Goal: Task Accomplishment & Management: Complete application form

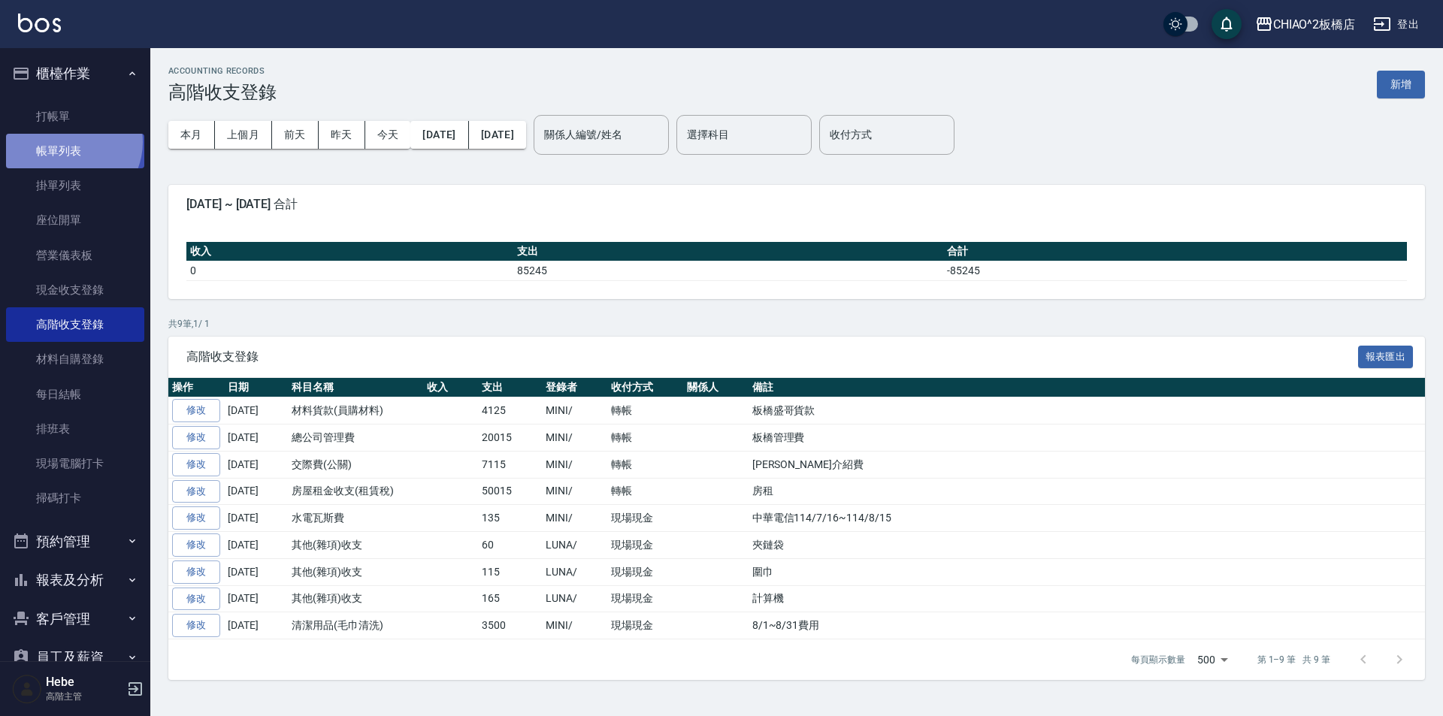
click at [68, 142] on link "帳單列表" at bounding box center [75, 151] width 138 height 35
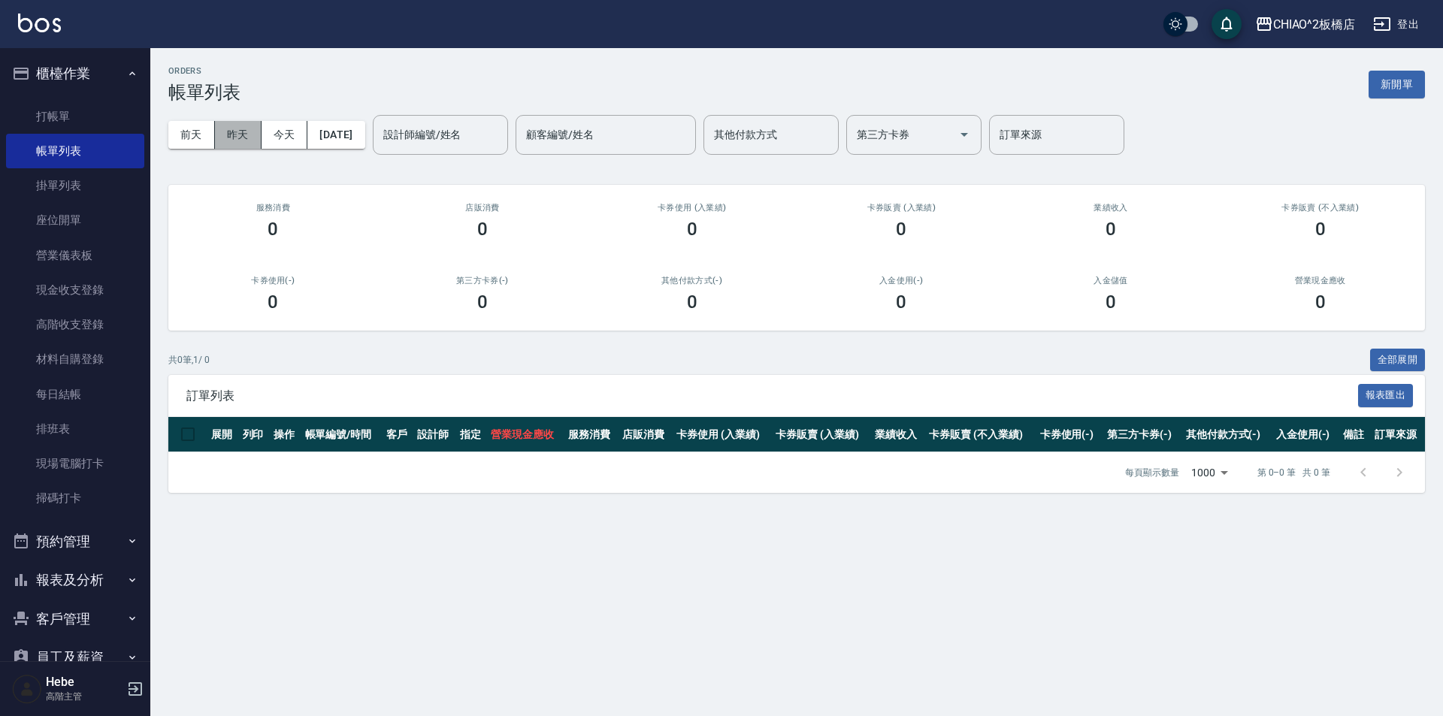
click at [240, 135] on button "昨天" at bounding box center [238, 135] width 47 height 28
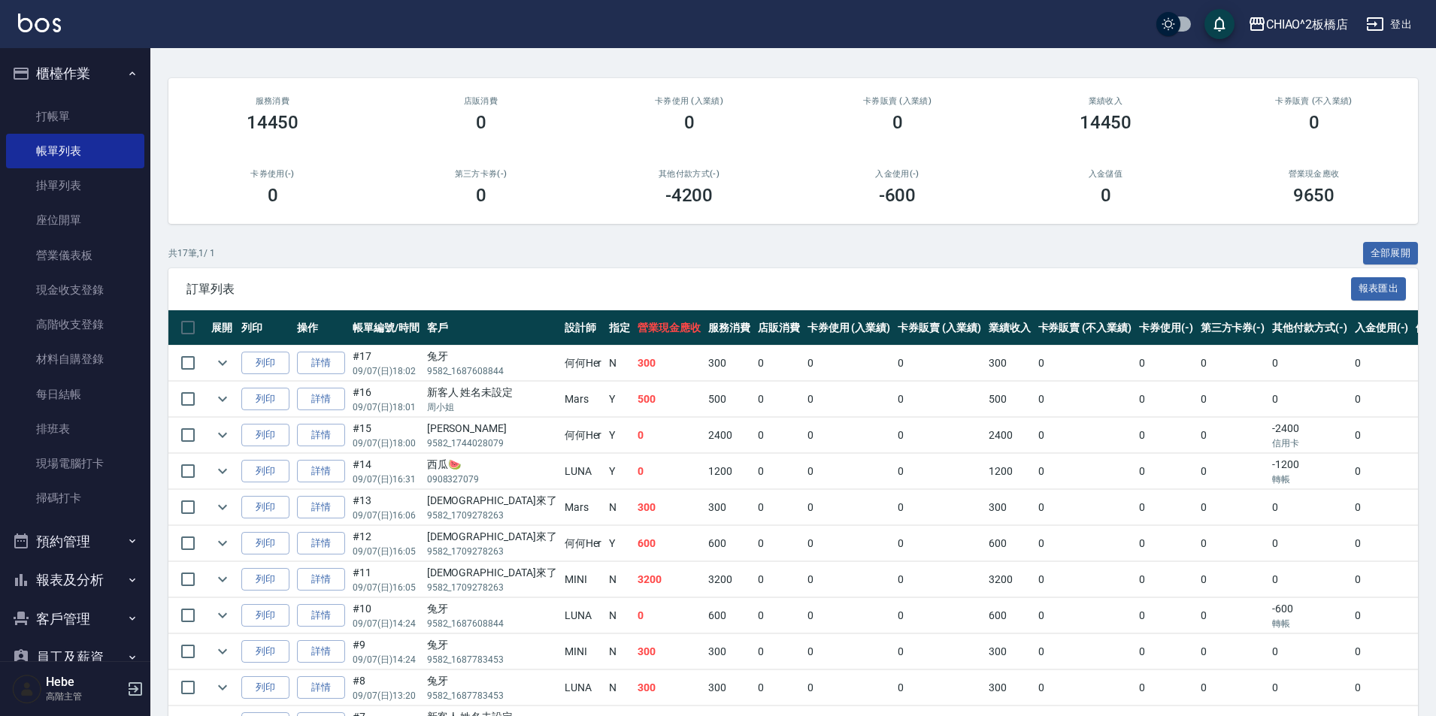
scroll to position [226, 0]
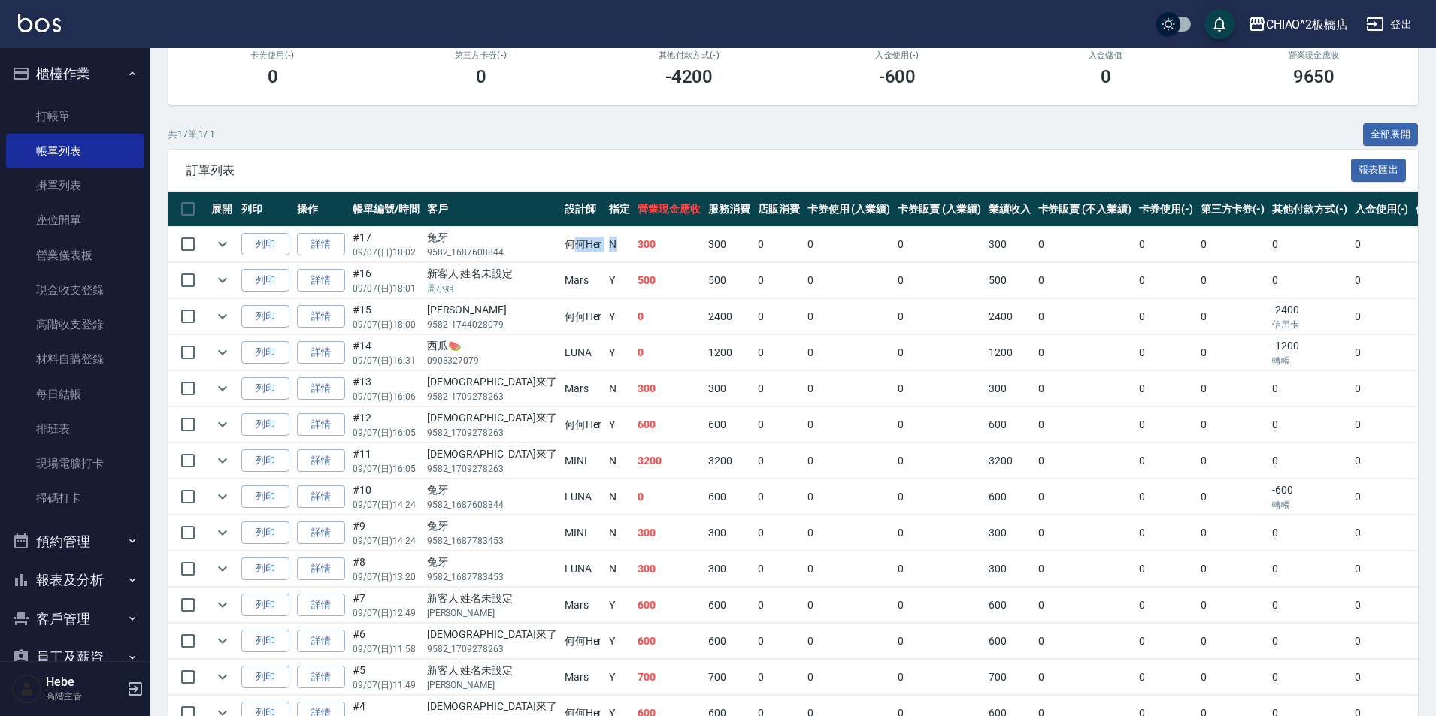
drag, startPoint x: 577, startPoint y: 248, endPoint x: 530, endPoint y: 252, distance: 46.8
click at [530, 252] on tr "列印 詳情 #17 09/07 (日) 18:02 兔牙 9582_1687608844 何何Her N 300 300 0 0 0 300 0 0 0 0 0" at bounding box center [829, 244] width 1322 height 35
click at [561, 304] on td "何何Her" at bounding box center [583, 316] width 45 height 35
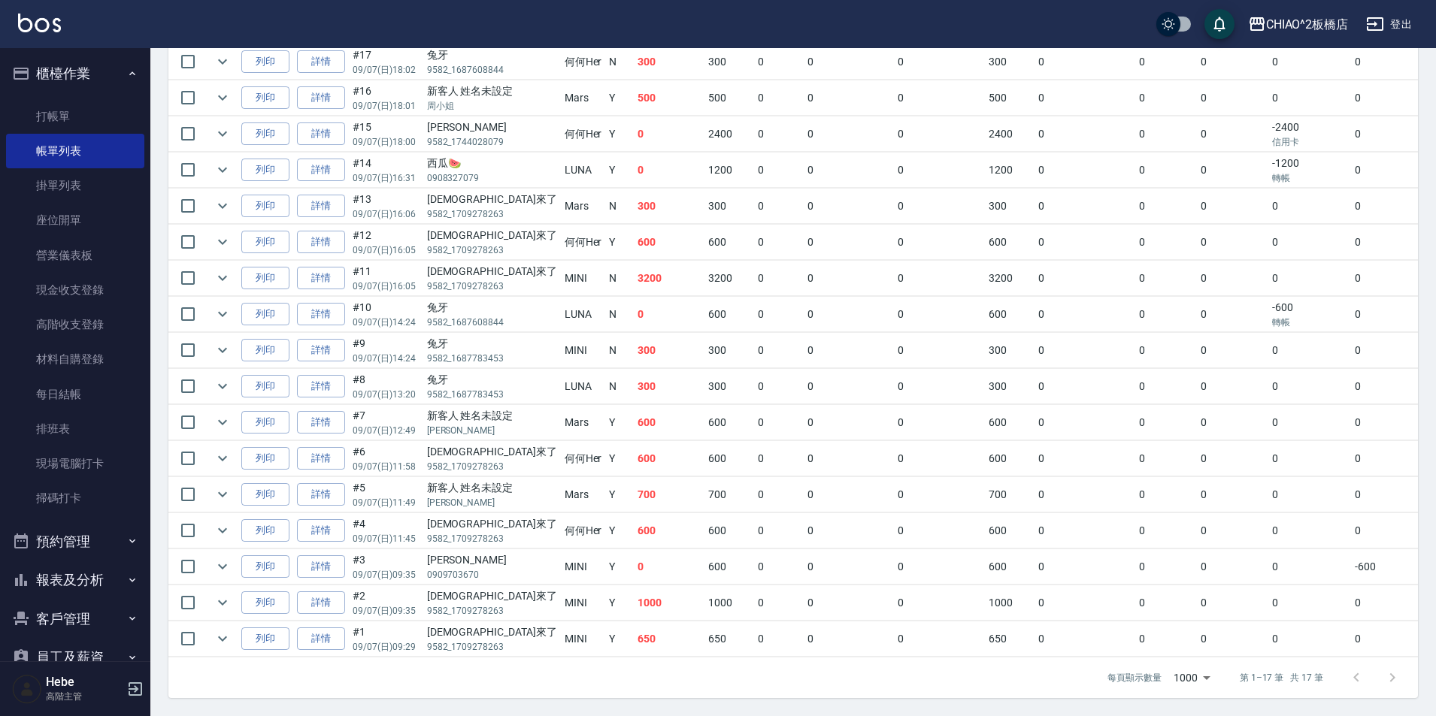
scroll to position [419, 0]
click at [89, 586] on button "報表及分析" at bounding box center [75, 580] width 138 height 39
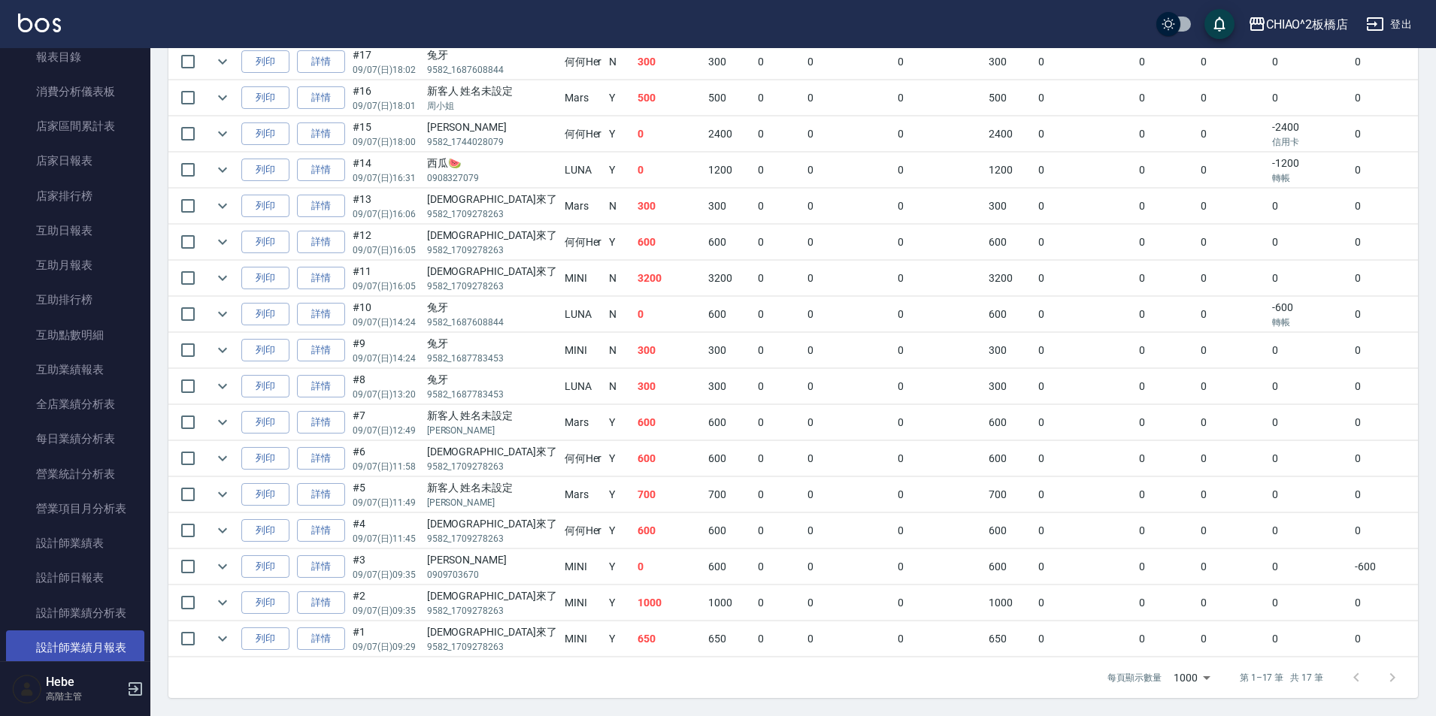
scroll to position [601, 0]
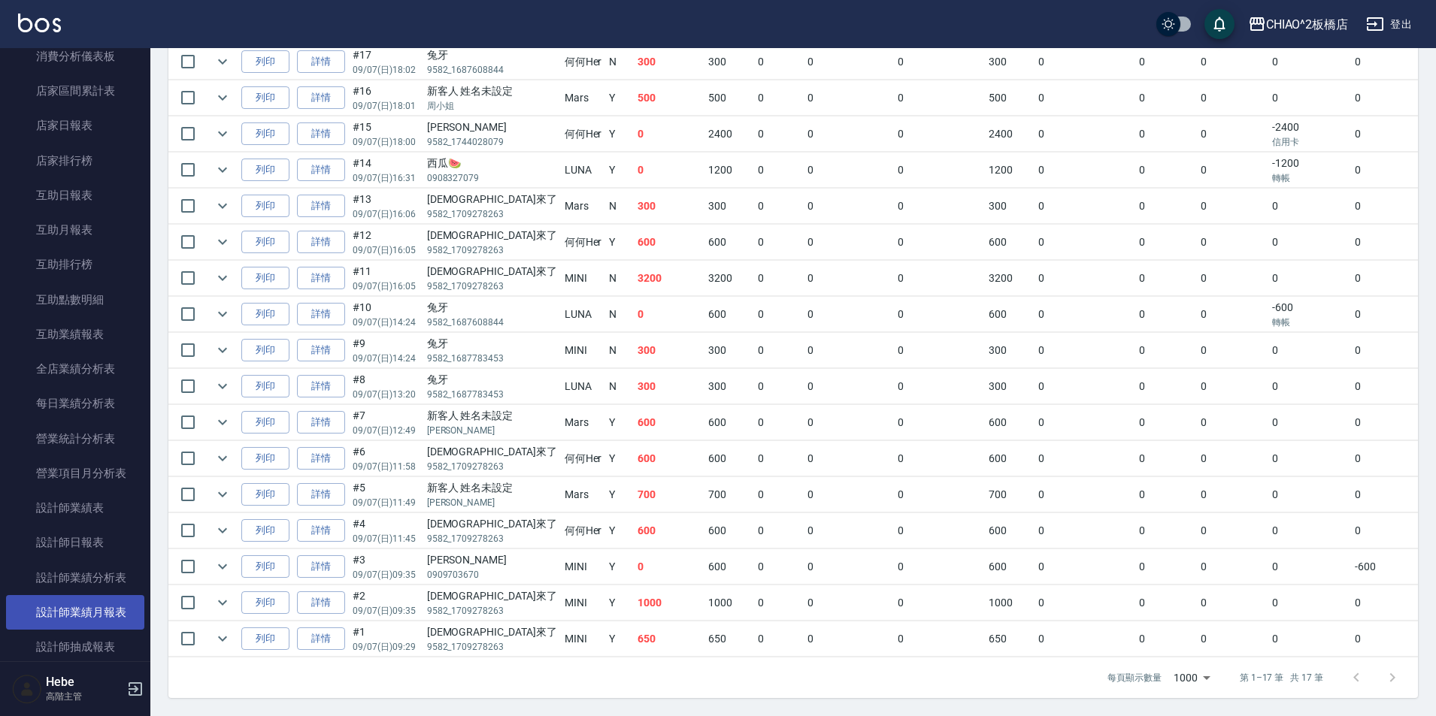
click at [107, 612] on link "設計師業績月報表" at bounding box center [75, 612] width 138 height 35
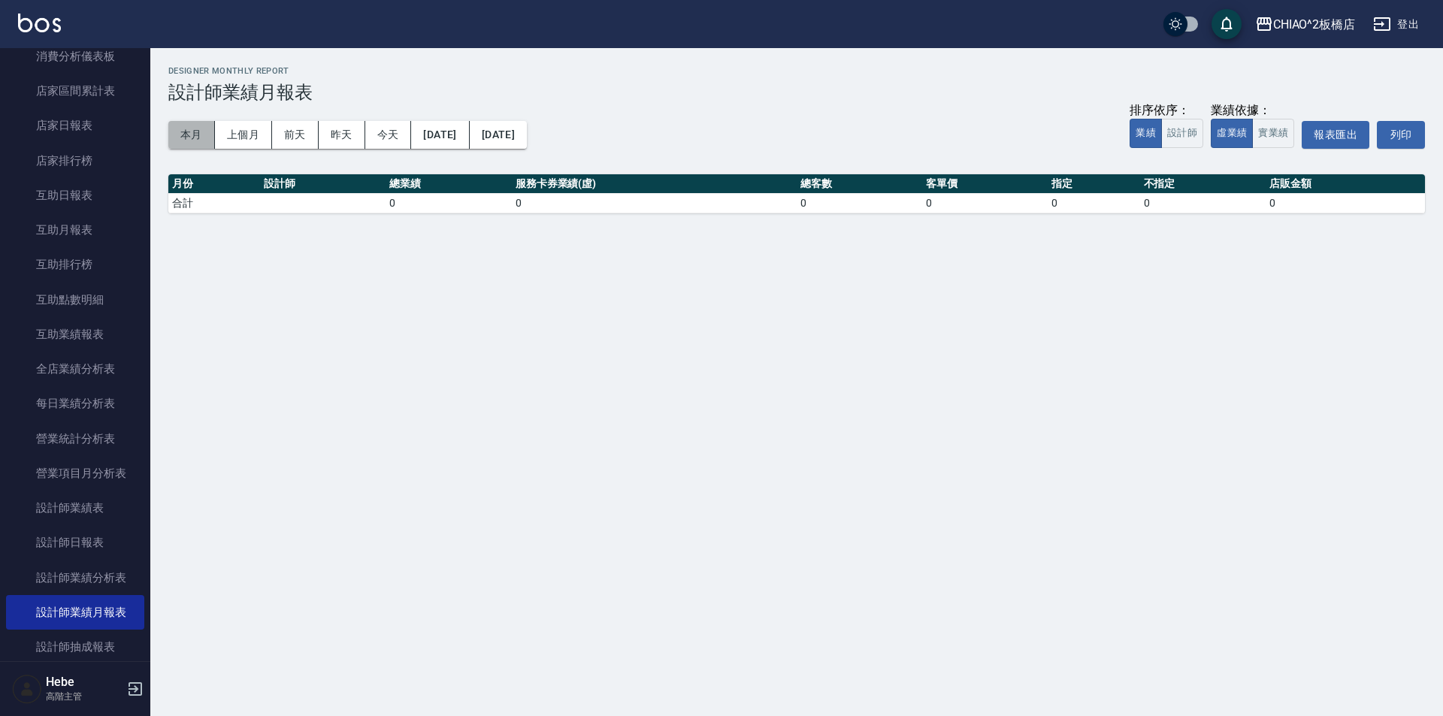
click at [181, 132] on button "本月" at bounding box center [191, 135] width 47 height 28
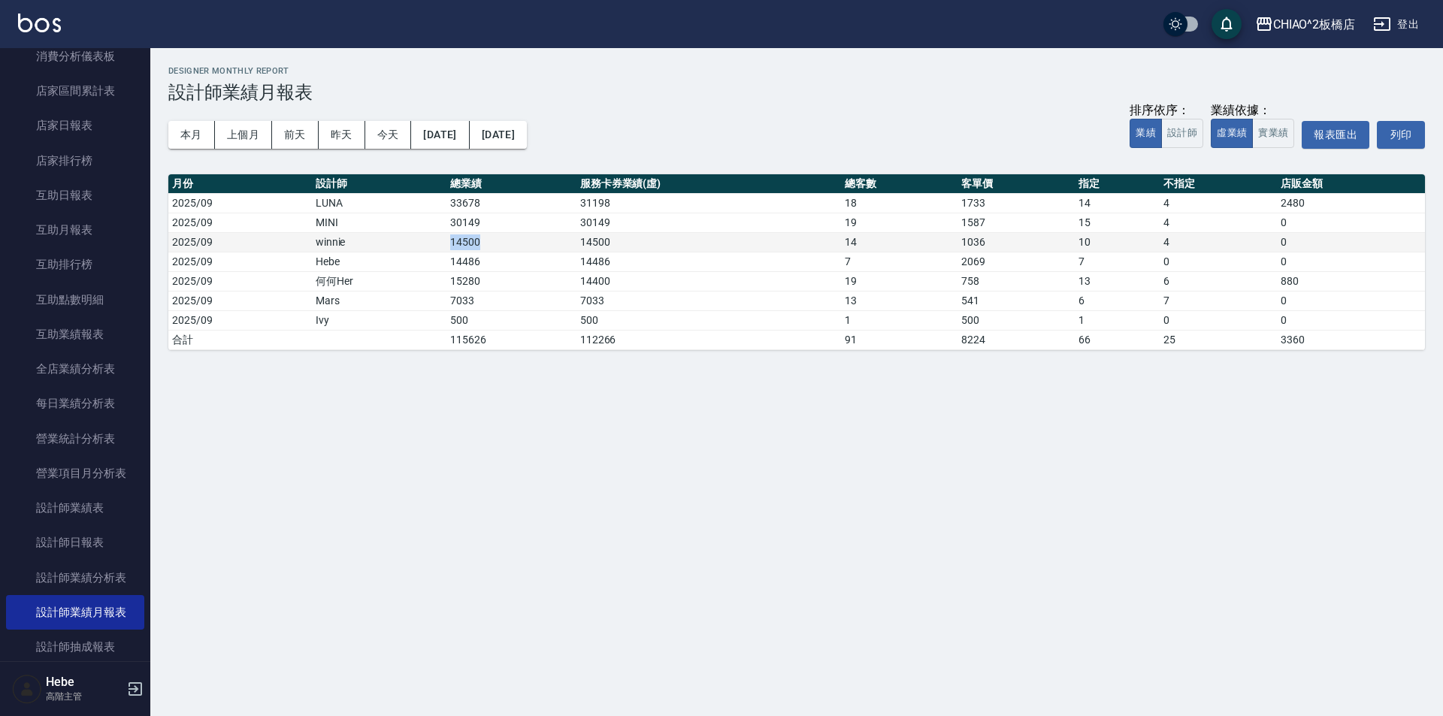
drag, startPoint x: 506, startPoint y: 243, endPoint x: 426, endPoint y: 248, distance: 79.9
click at [426, 248] on tr "2025/09 winnie 14500 14500 14 1036 10 4 0" at bounding box center [796, 242] width 1257 height 20
drag, startPoint x: 490, startPoint y: 280, endPoint x: 441, endPoint y: 285, distance: 49.1
click at [441, 285] on tr "2025/09 何何Her 15280 14400 19 758 13 6 880" at bounding box center [796, 281] width 1257 height 20
drag, startPoint x: 438, startPoint y: 247, endPoint x: 494, endPoint y: 243, distance: 55.8
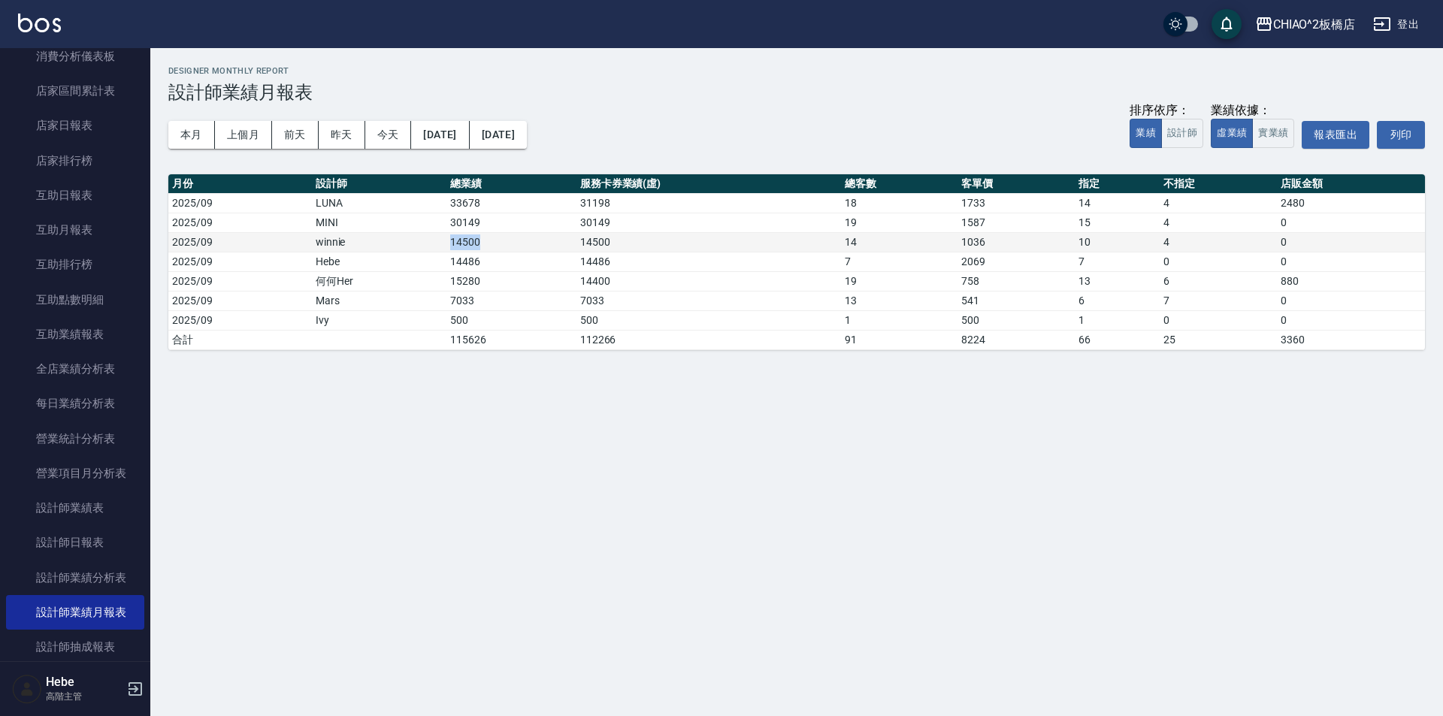
click at [494, 243] on tr "2025/09 winnie 14500 14500 14 1036 10 4 0" at bounding box center [796, 242] width 1257 height 20
drag, startPoint x: 491, startPoint y: 278, endPoint x: 165, endPoint y: 308, distance: 327.6
click at [388, 288] on tr "2025/09 何何Her 15280 14400 19 758 13 6 880" at bounding box center [796, 281] width 1257 height 20
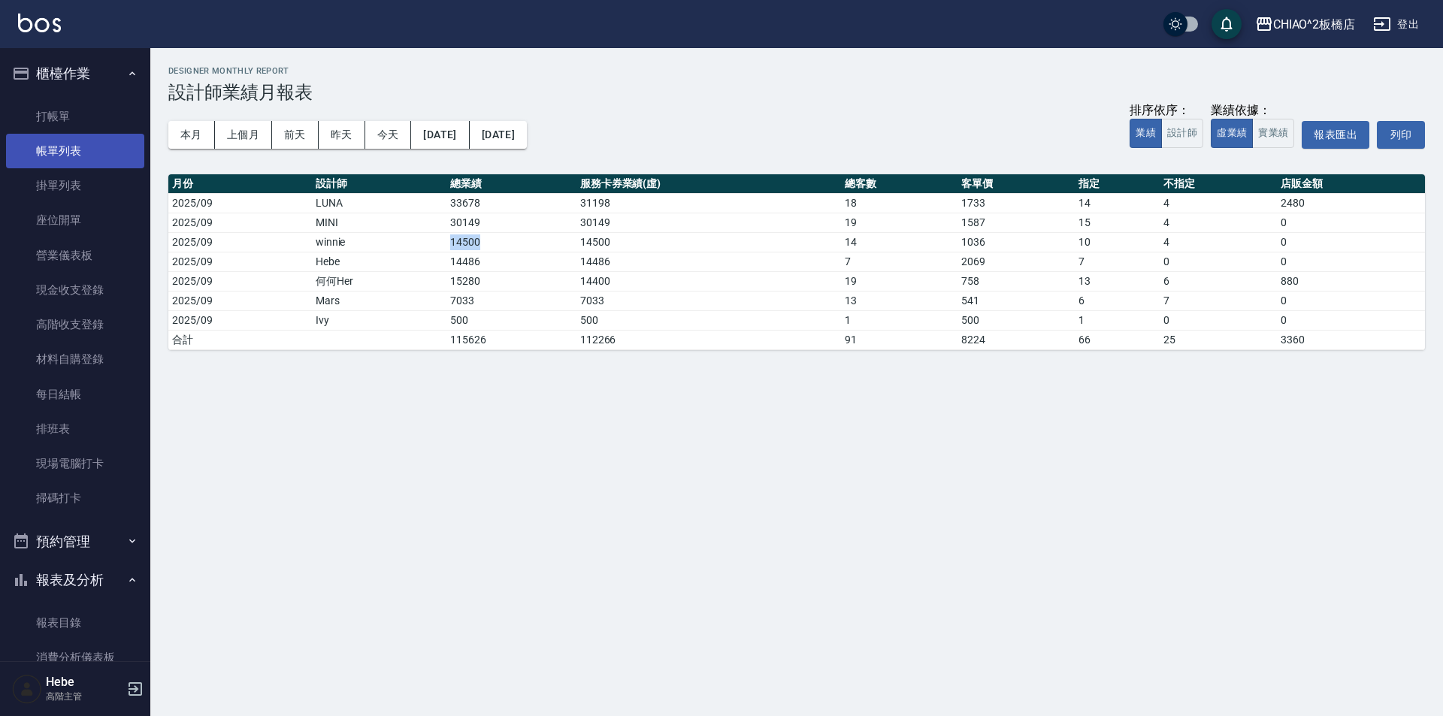
click at [92, 154] on link "帳單列表" at bounding box center [75, 151] width 138 height 35
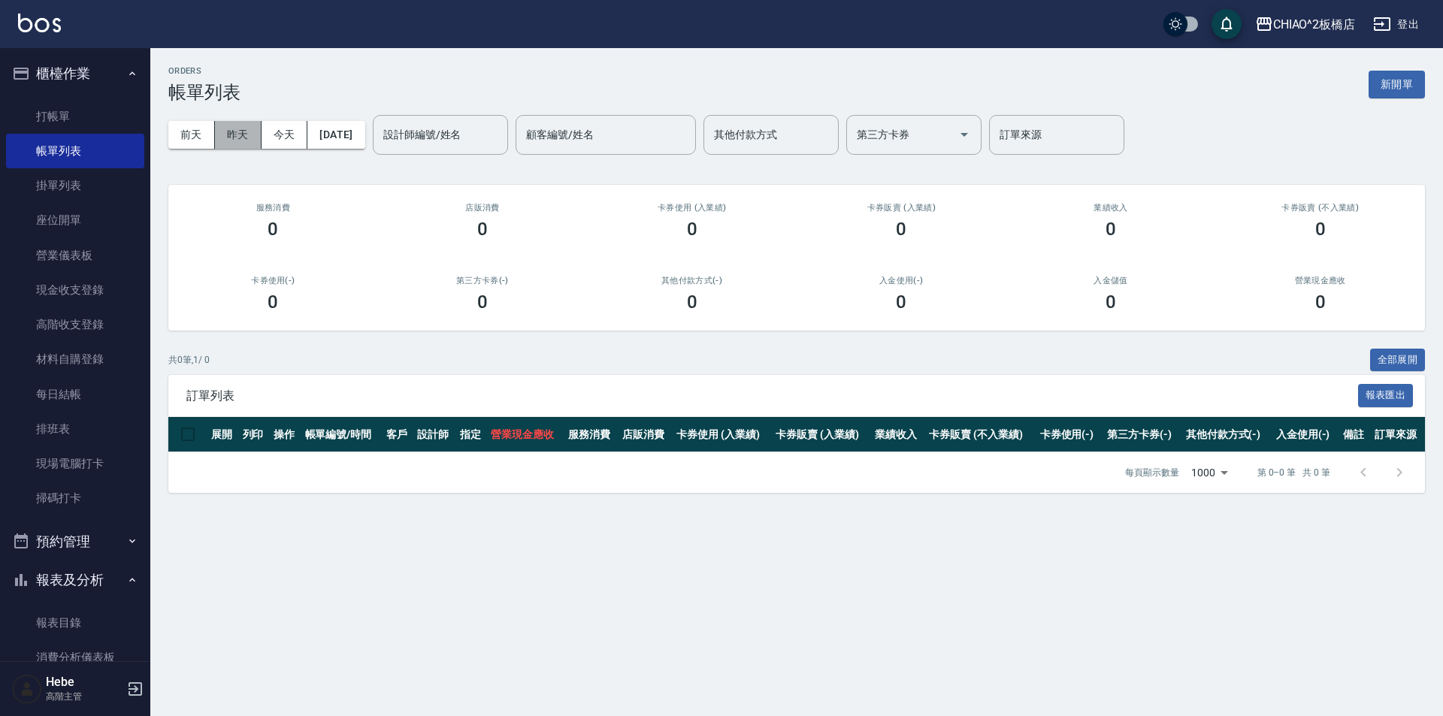
click at [228, 133] on button "昨天" at bounding box center [238, 135] width 47 height 28
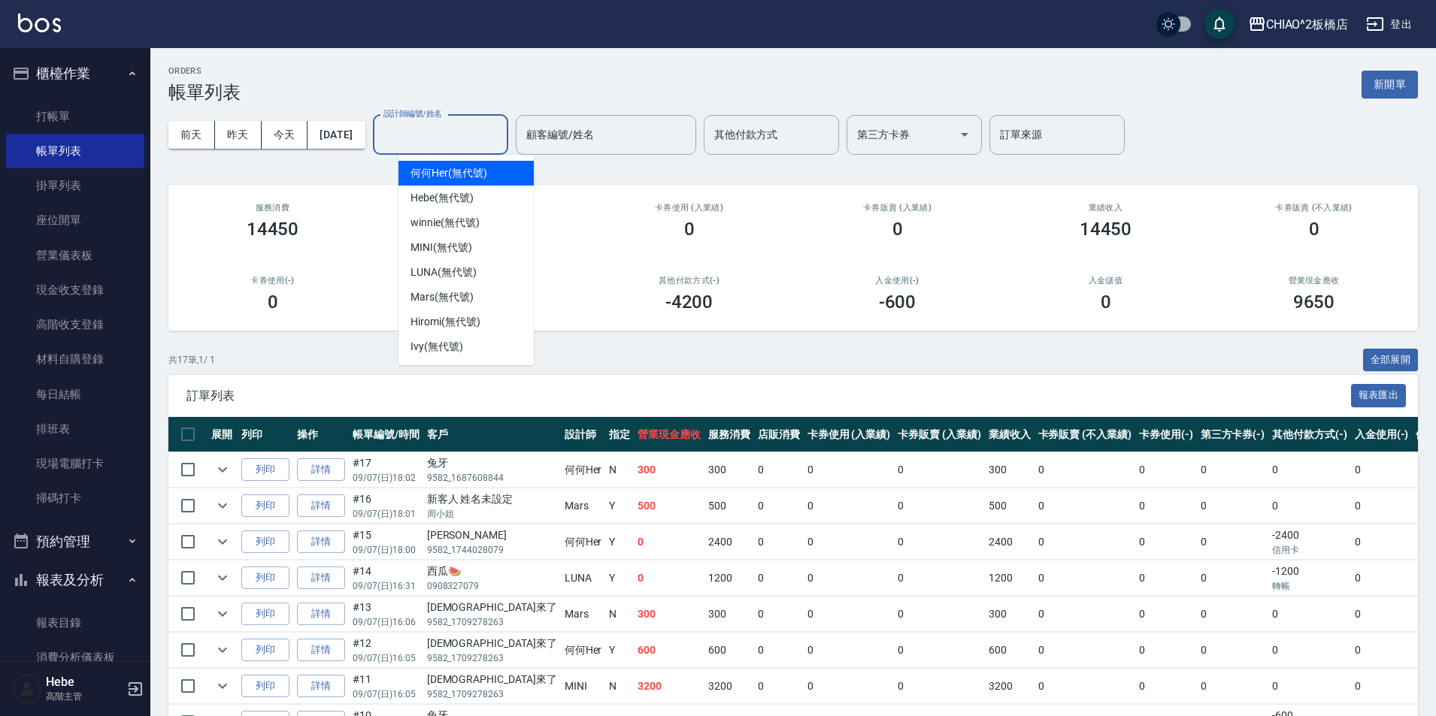
click at [489, 132] on input "設計師編號/姓名" at bounding box center [441, 135] width 122 height 26
click at [504, 246] on div "MINI (無代號)" at bounding box center [465, 247] width 135 height 25
type input "MINI(無代號)"
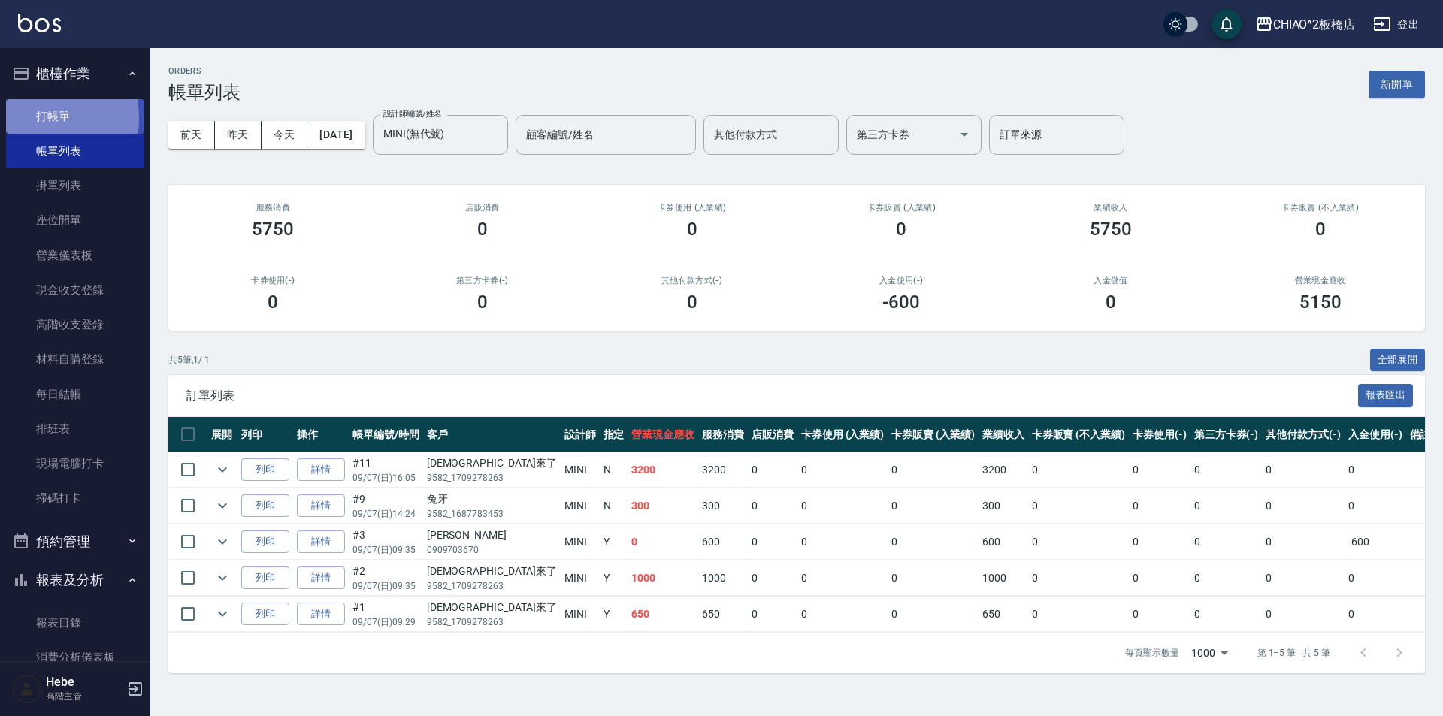
click at [23, 118] on link "打帳單" at bounding box center [75, 116] width 138 height 35
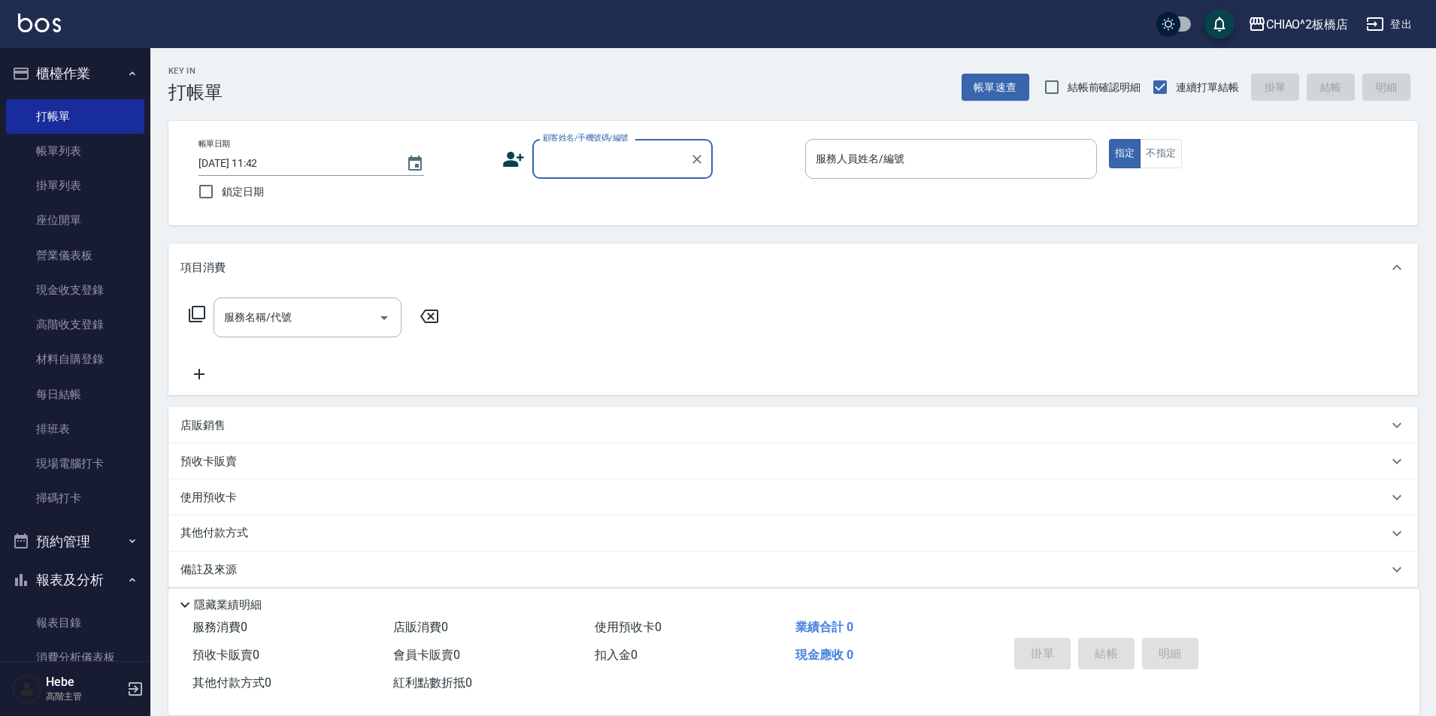
type input "ㄧ"
type input "陳"
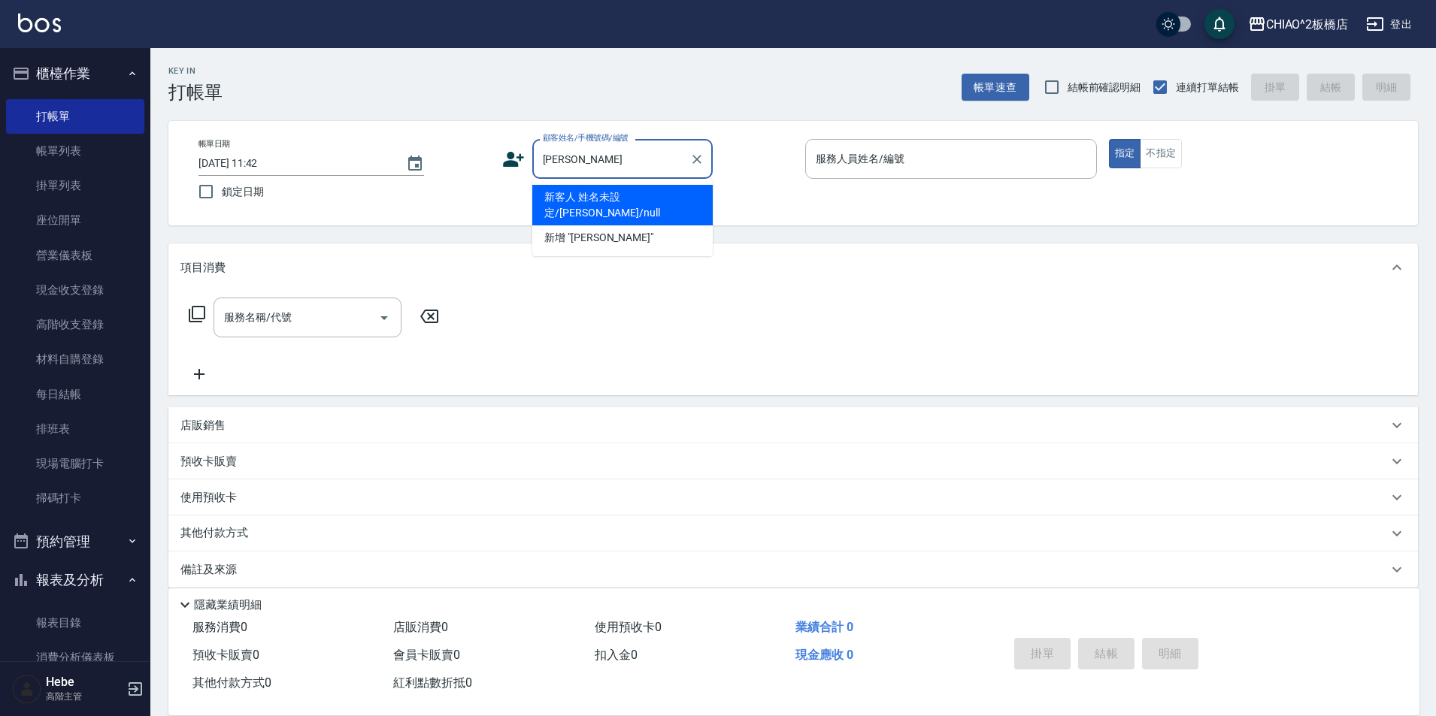
click at [625, 197] on li "新客人 姓名未設定/[PERSON_NAME]/null" at bounding box center [622, 205] width 180 height 41
type input "新客人 姓名未設定/[PERSON_NAME]/null"
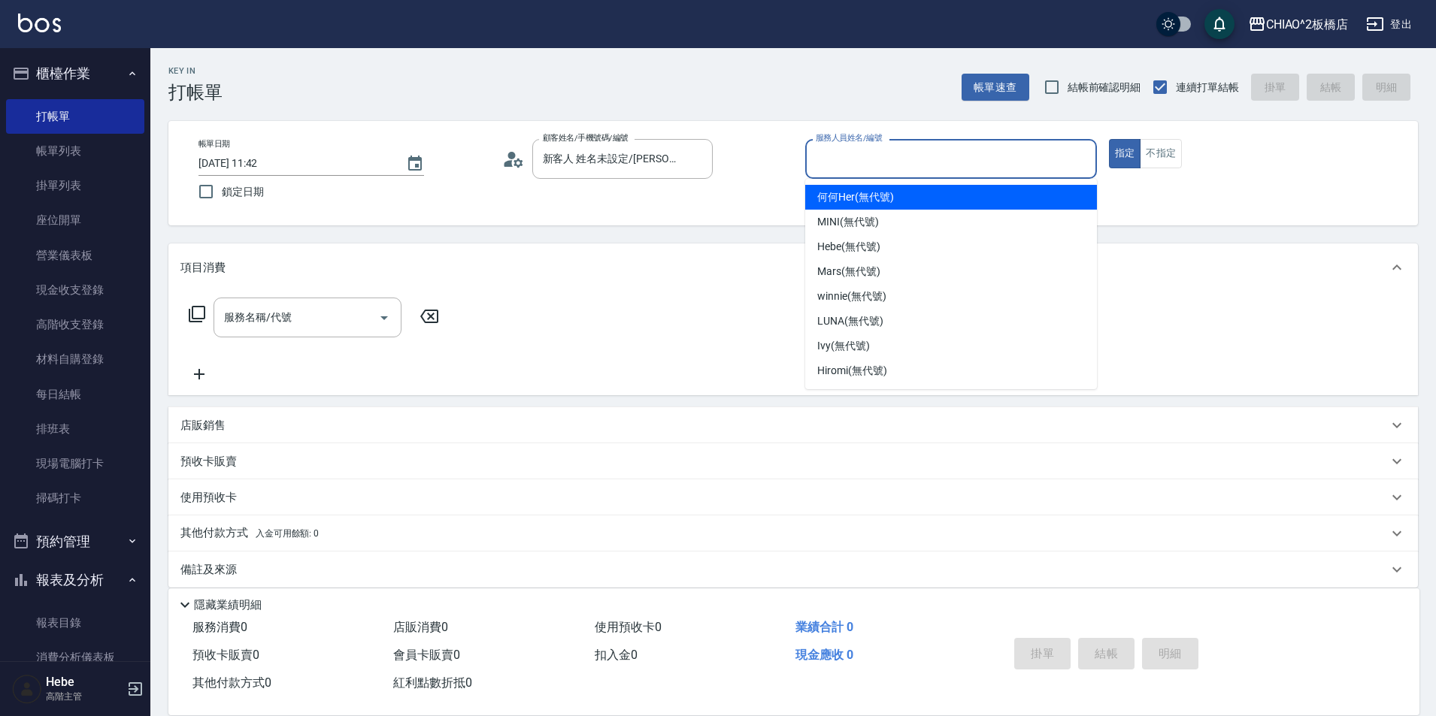
click at [889, 159] on input "服務人員姓名/編號" at bounding box center [951, 159] width 278 height 26
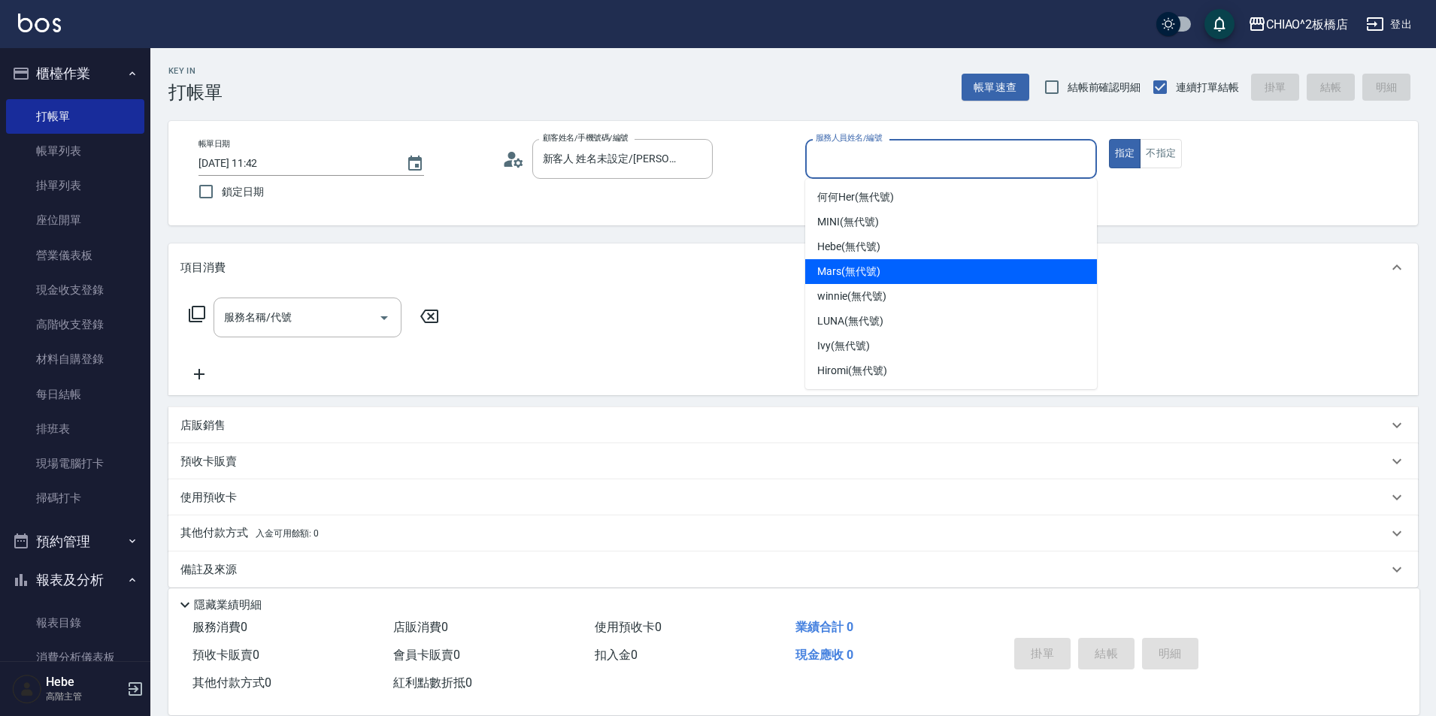
click at [891, 268] on div "Mars (無代號)" at bounding box center [951, 271] width 292 height 25
type input "Mars(無代號)"
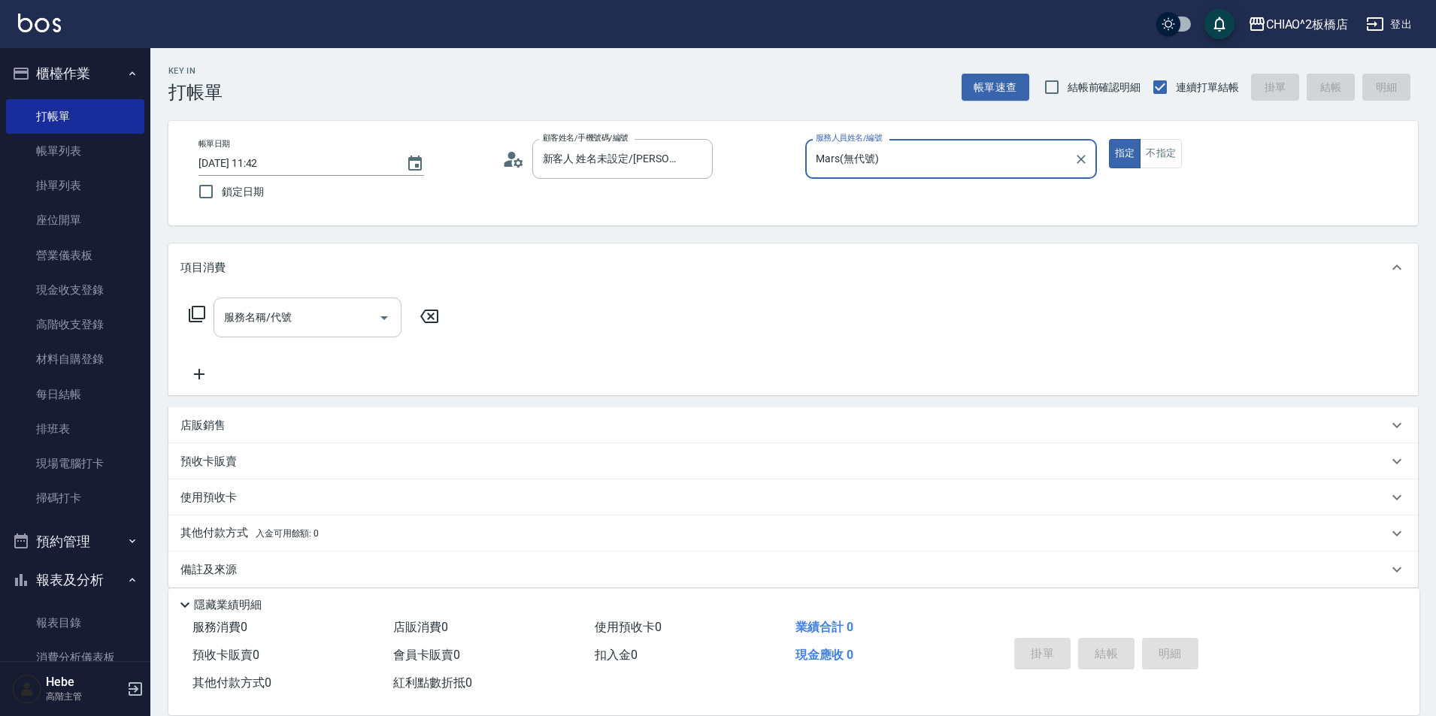
click at [284, 326] on input "服務名稱/代號" at bounding box center [296, 317] width 152 height 26
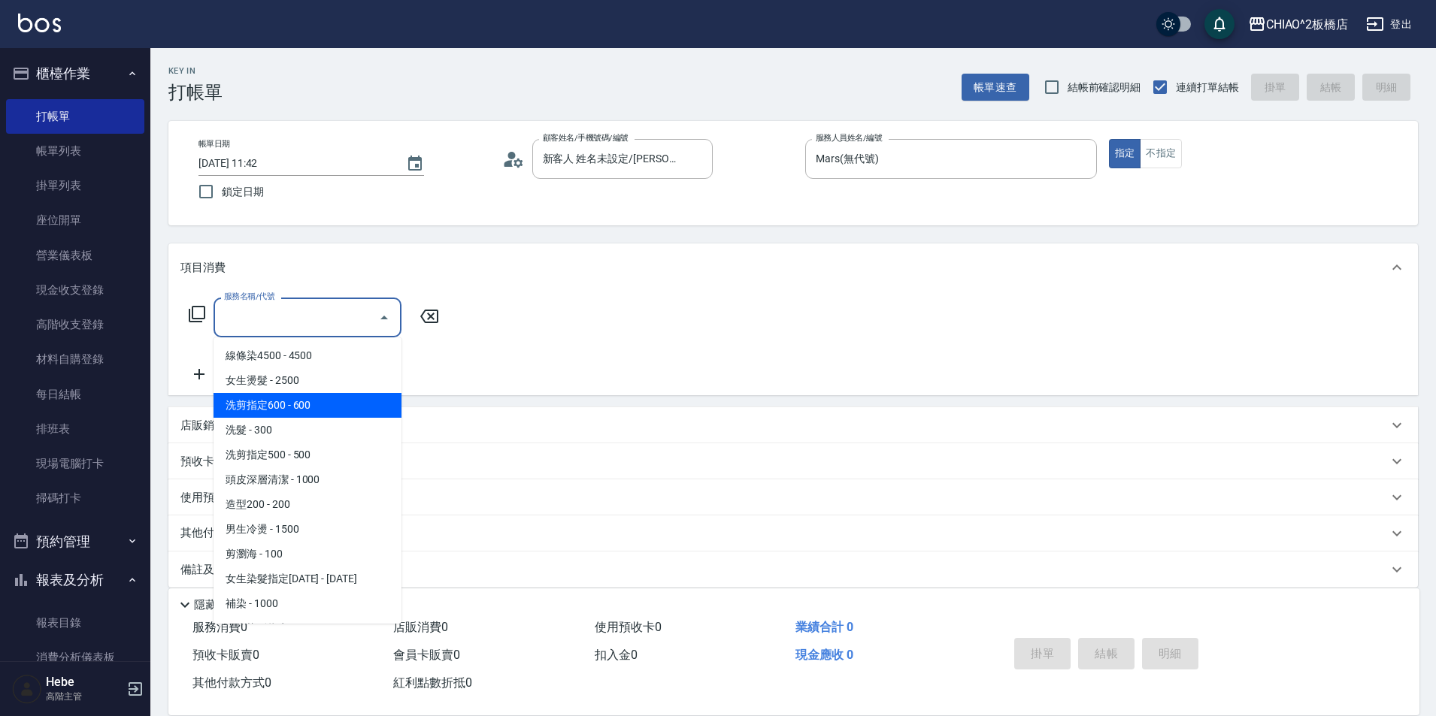
click at [308, 401] on span "洗剪指定600 - 600" at bounding box center [307, 405] width 188 height 25
type input "洗剪指定600(96678)"
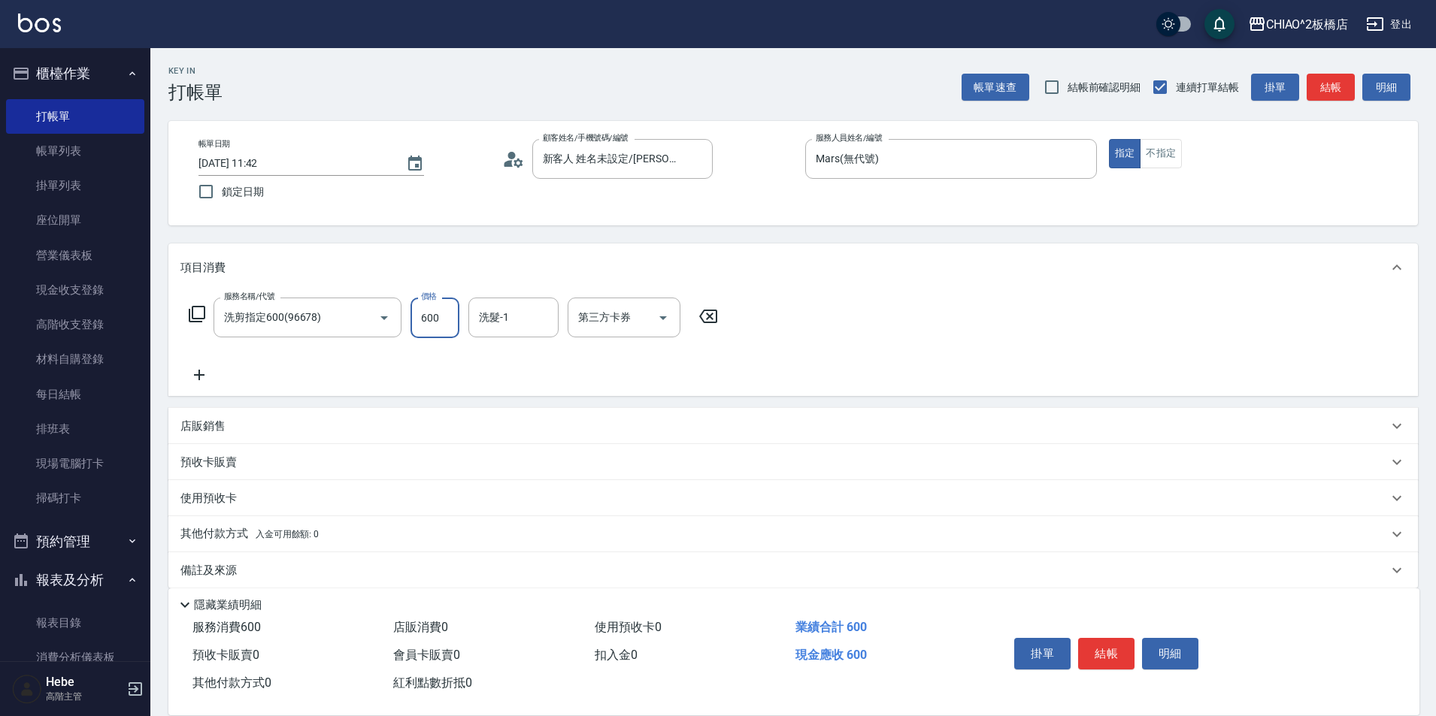
click at [444, 317] on input "600" at bounding box center [434, 318] width 49 height 41
type input "700"
click at [1091, 640] on button "結帳" at bounding box center [1106, 654] width 56 height 32
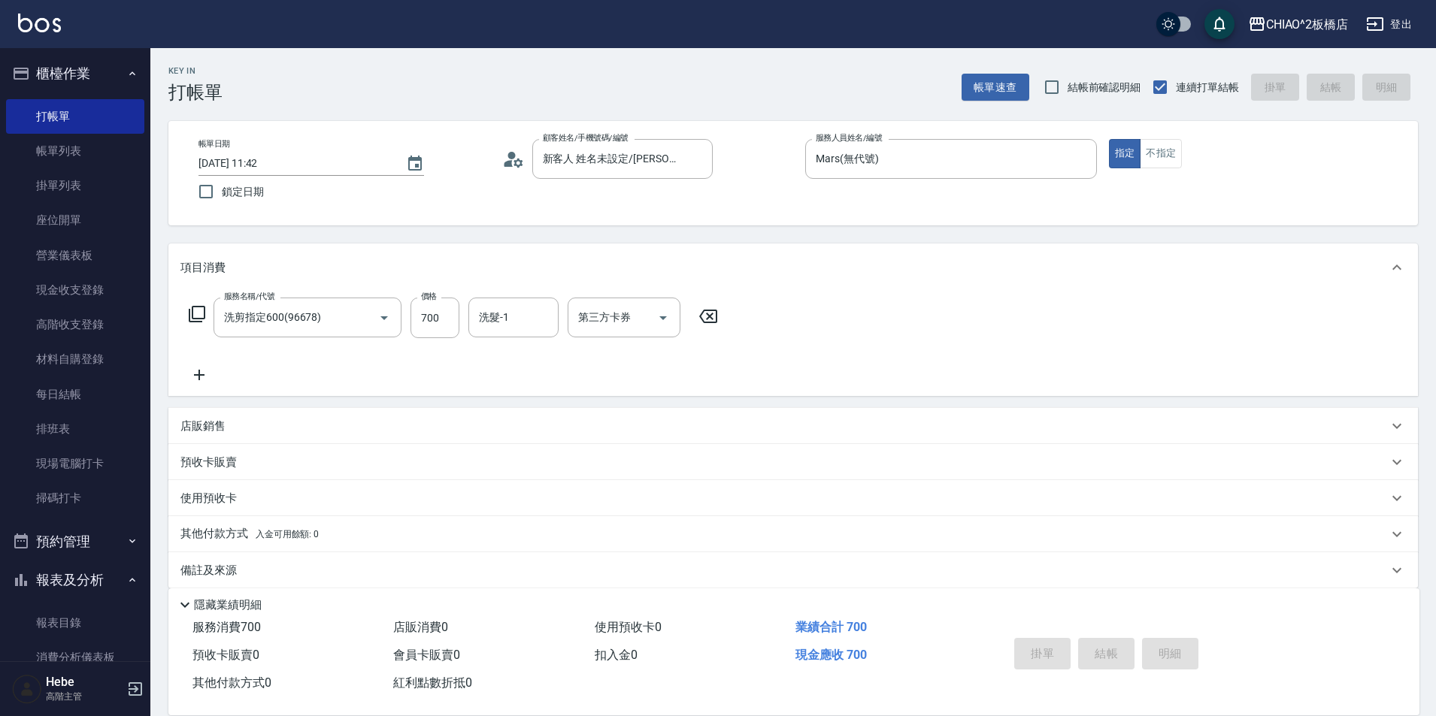
type input "[DATE] 11:54"
